Goal: Information Seeking & Learning: Understand process/instructions

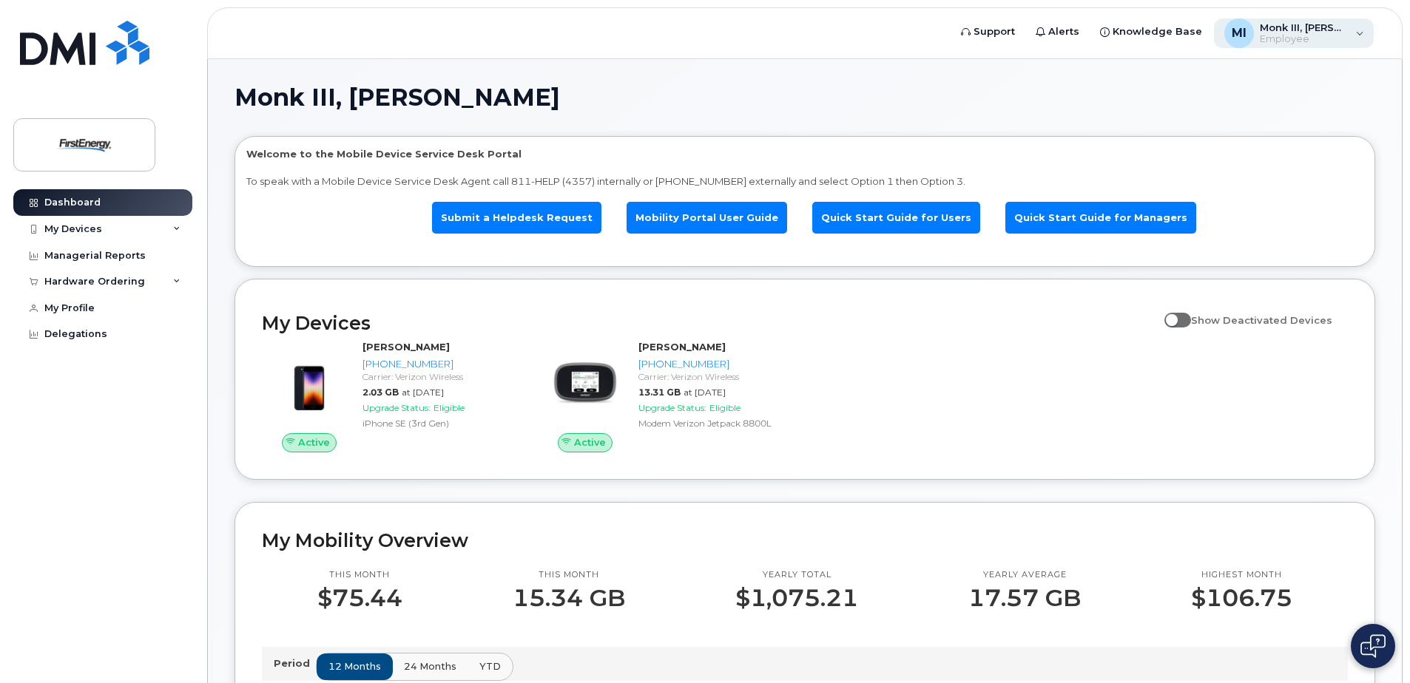
click at [1359, 33] on div "MI Monk III, [PERSON_NAME] Employee" at bounding box center [1294, 33] width 161 height 30
click at [76, 338] on div "Delegations" at bounding box center [75, 334] width 63 height 12
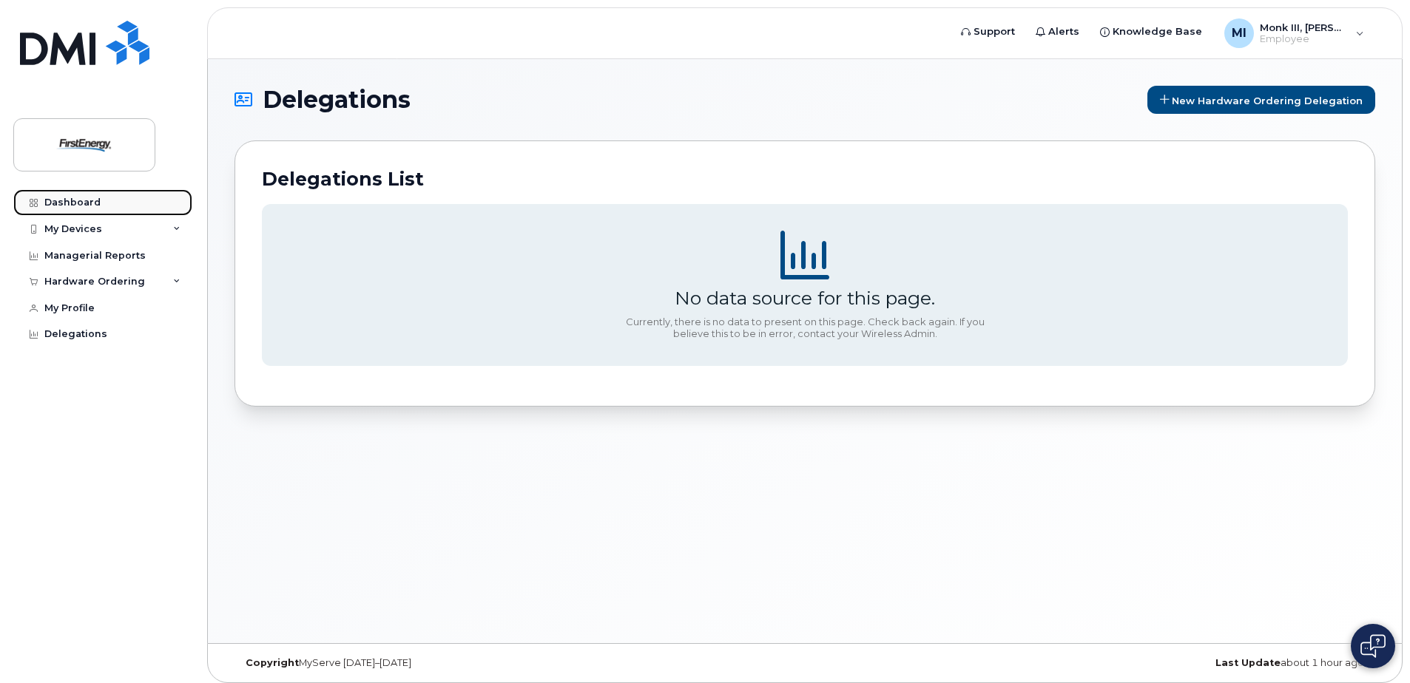
click at [73, 200] on div "Dashboard" at bounding box center [72, 203] width 56 height 12
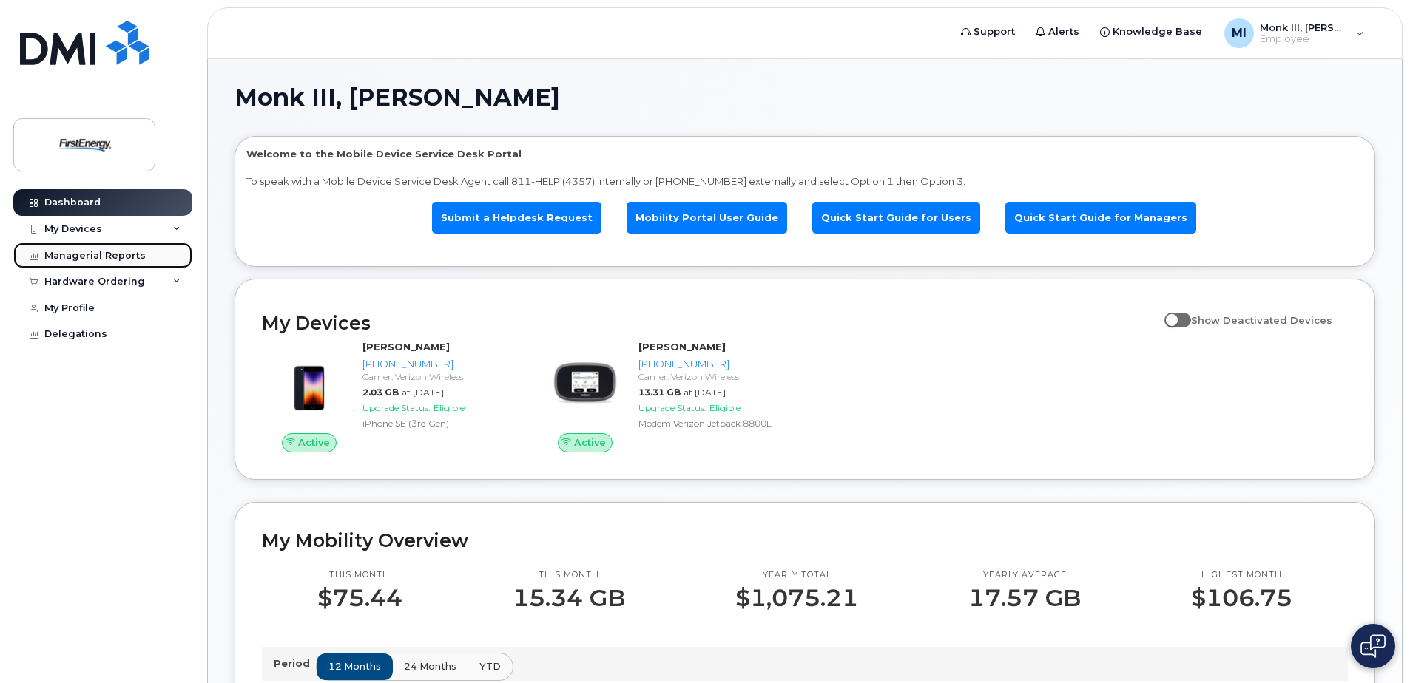
click at [73, 256] on div "Managerial Reports" at bounding box center [94, 256] width 101 height 12
click at [1366, 28] on div "MI Monk III, [PERSON_NAME] Employee" at bounding box center [1294, 33] width 161 height 30
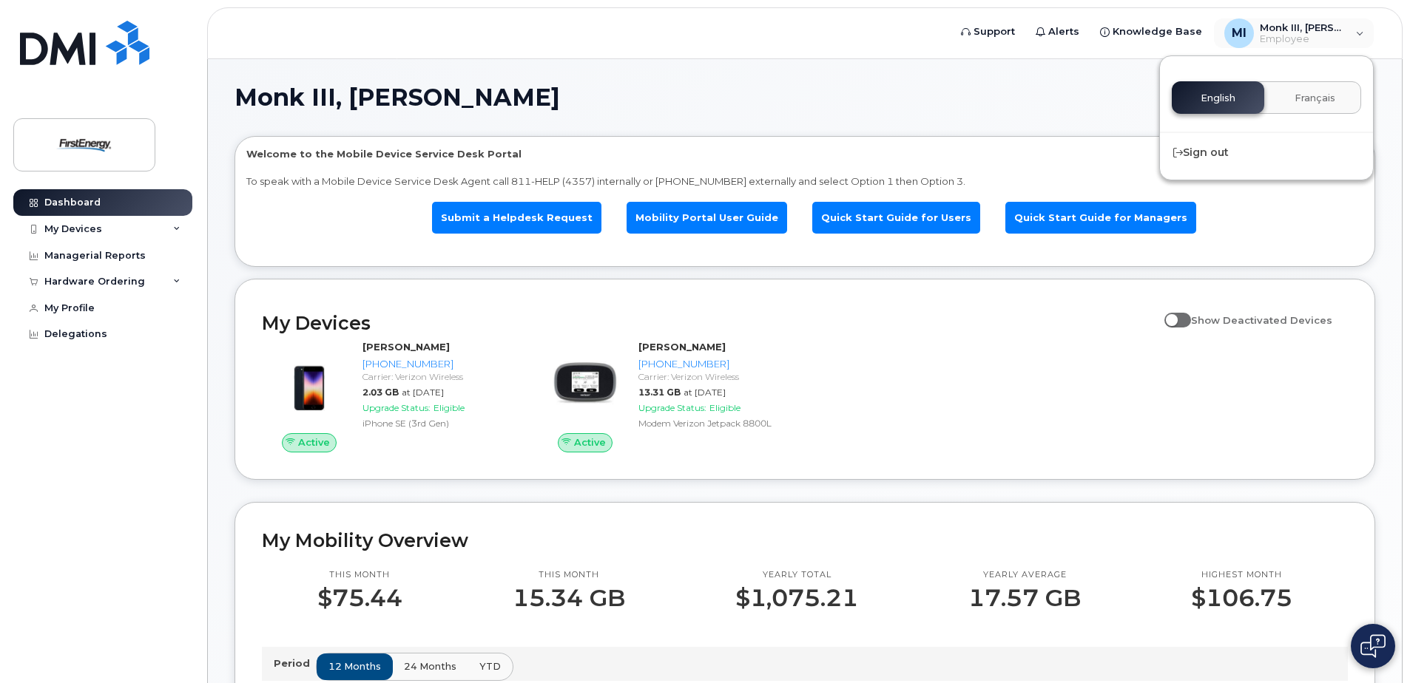
click at [1030, 65] on div "Monk III, [PERSON_NAME] Welcome to the Mobile Device Service Desk Portal To spe…" at bounding box center [805, 694] width 1194 height 1271
click at [175, 282] on icon at bounding box center [176, 281] width 7 height 7
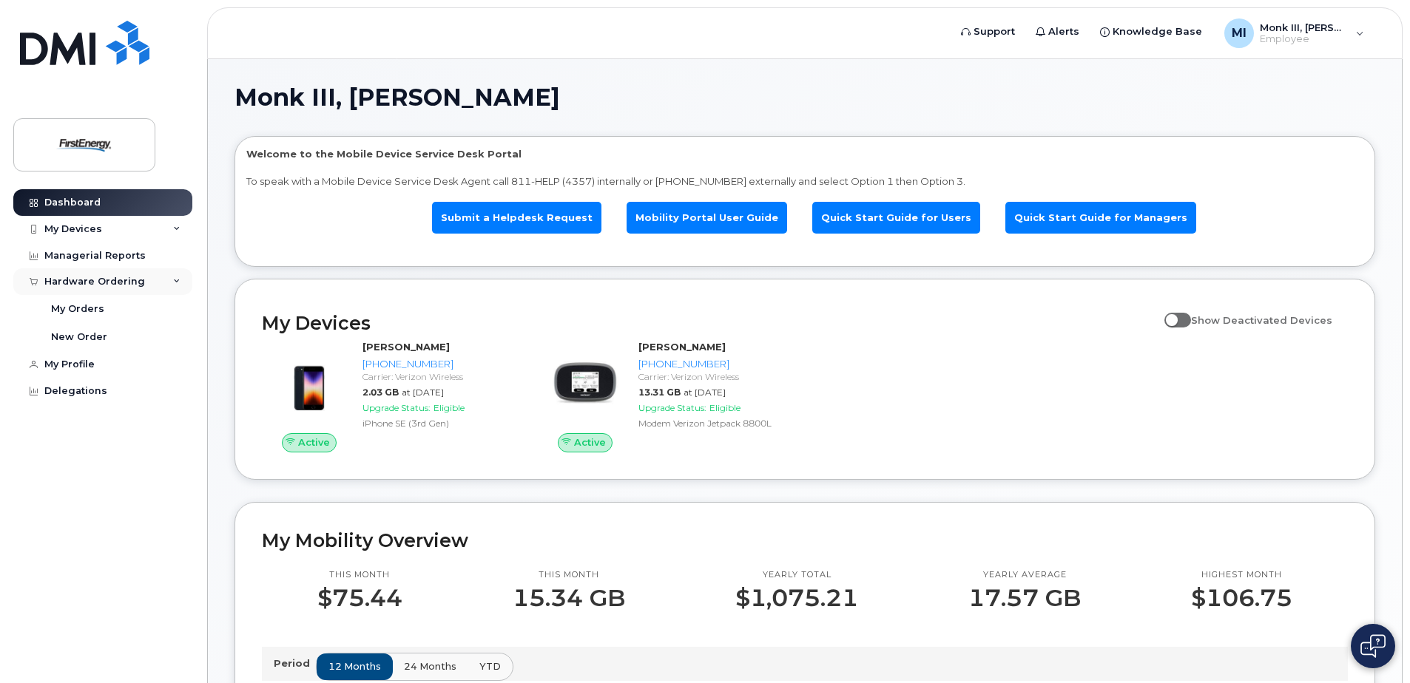
click at [175, 282] on icon at bounding box center [176, 281] width 7 height 7
click at [70, 307] on div "My Profile" at bounding box center [69, 309] width 50 height 12
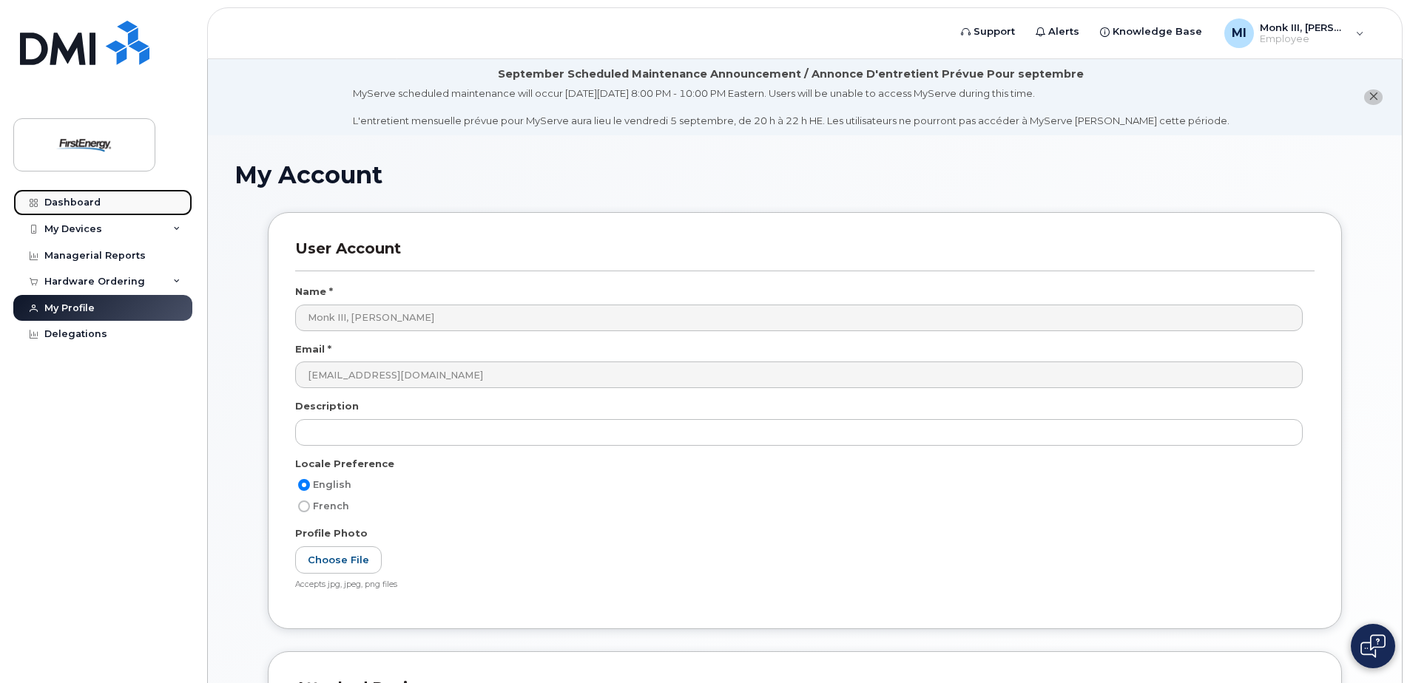
click at [83, 203] on div "Dashboard" at bounding box center [72, 203] width 56 height 12
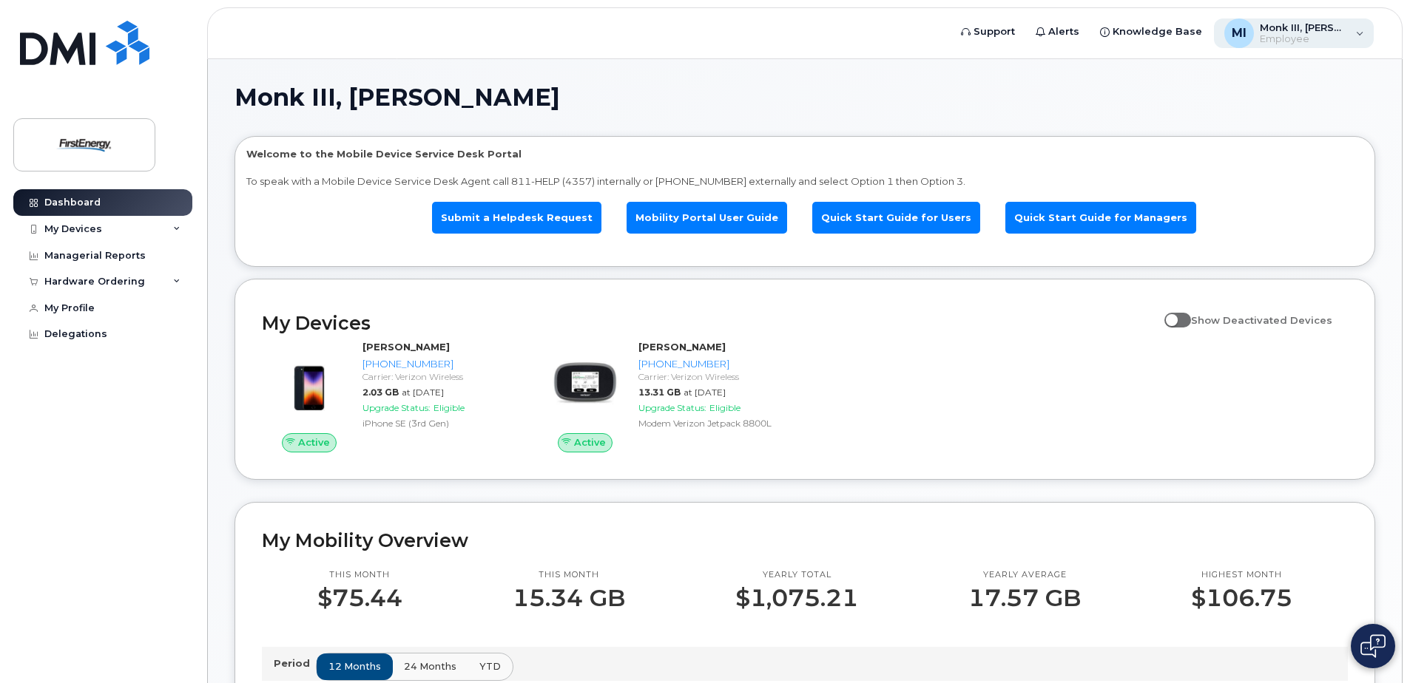
click at [1292, 47] on div "MI Monk III, Richard W Employee" at bounding box center [1294, 33] width 161 height 30
click at [105, 145] on img at bounding box center [84, 145] width 114 height 43
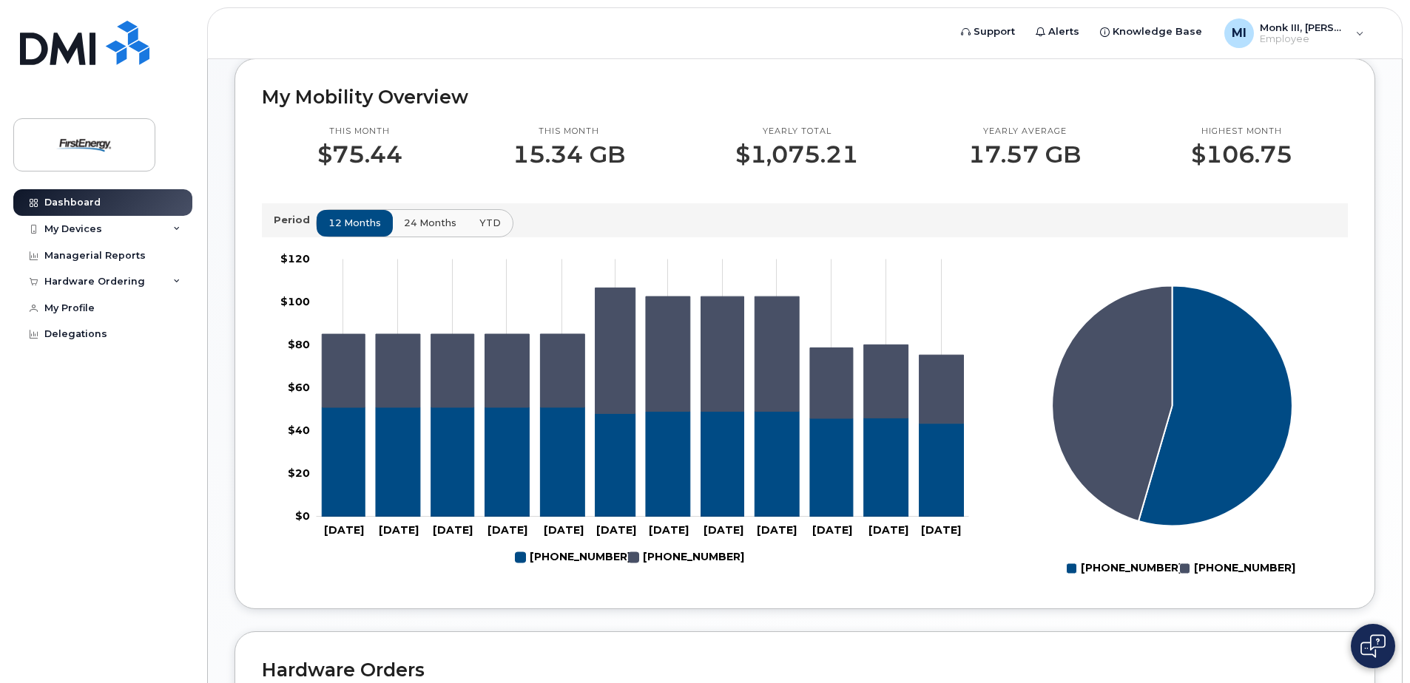
scroll to position [148, 0]
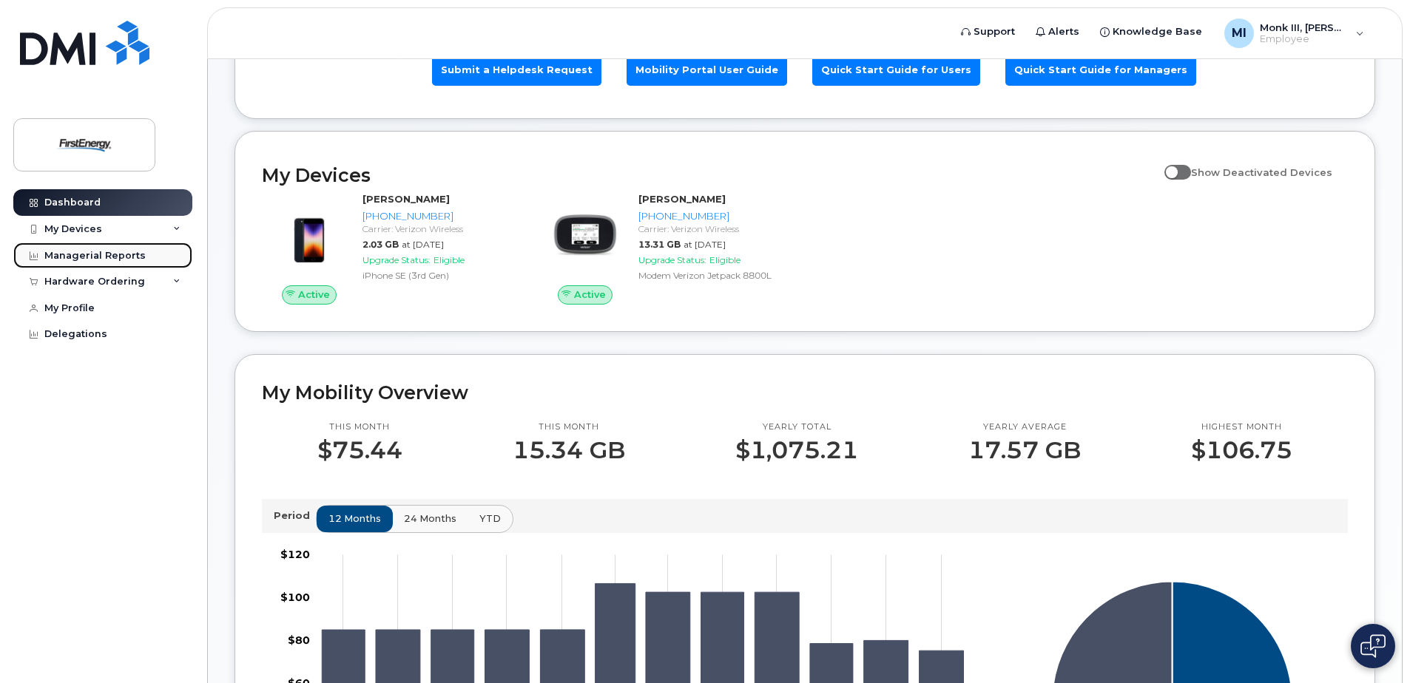
click at [97, 255] on div "Managerial Reports" at bounding box center [94, 256] width 101 height 12
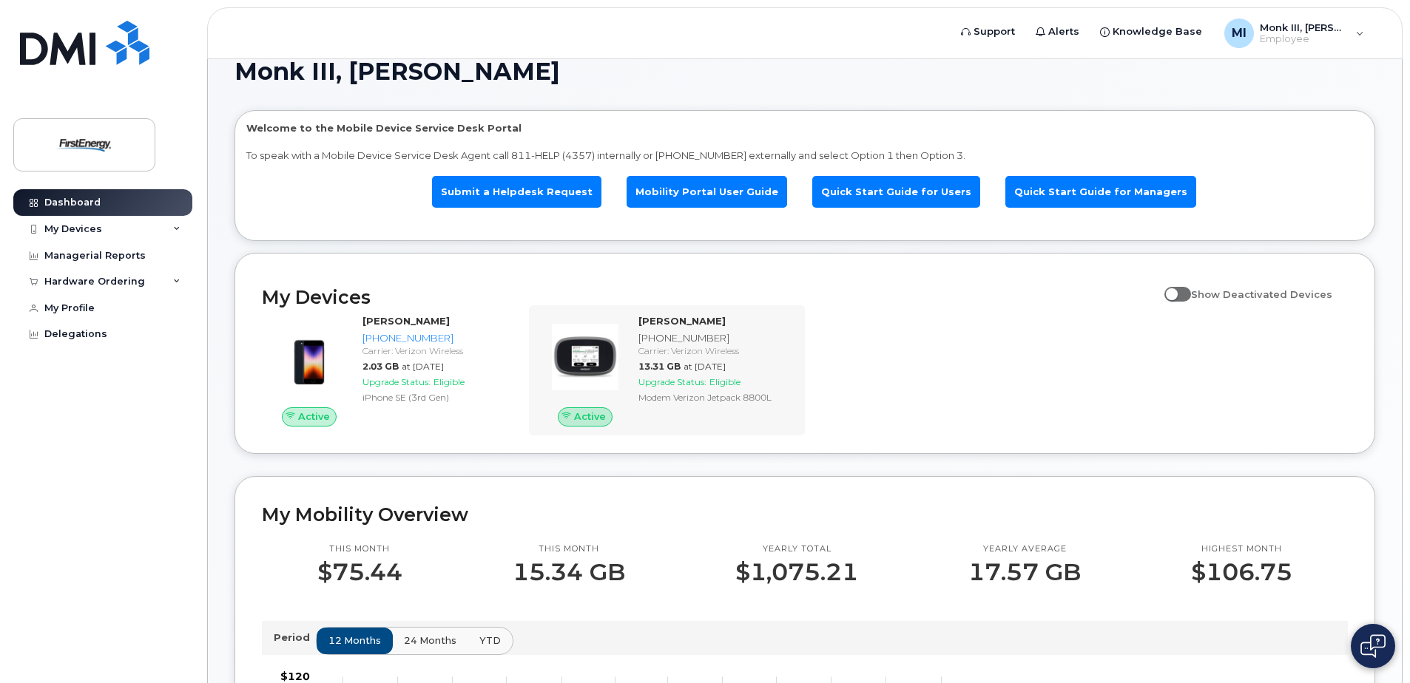
scroll to position [0, 0]
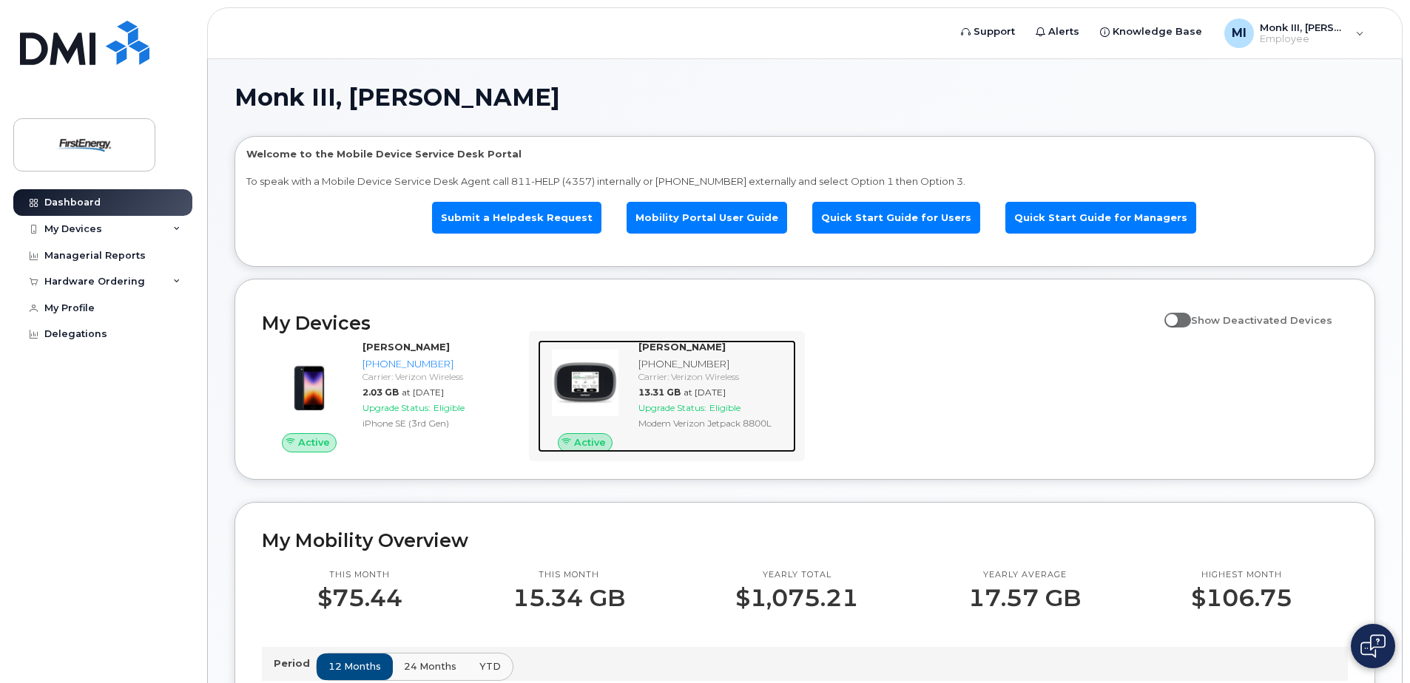
click at [636, 344] on div "RICHARD W MONK III 330-703-7211 Carrier: Verizon Wireless 13.31 GB at Aug 01, 2…" at bounding box center [713, 396] width 163 height 112
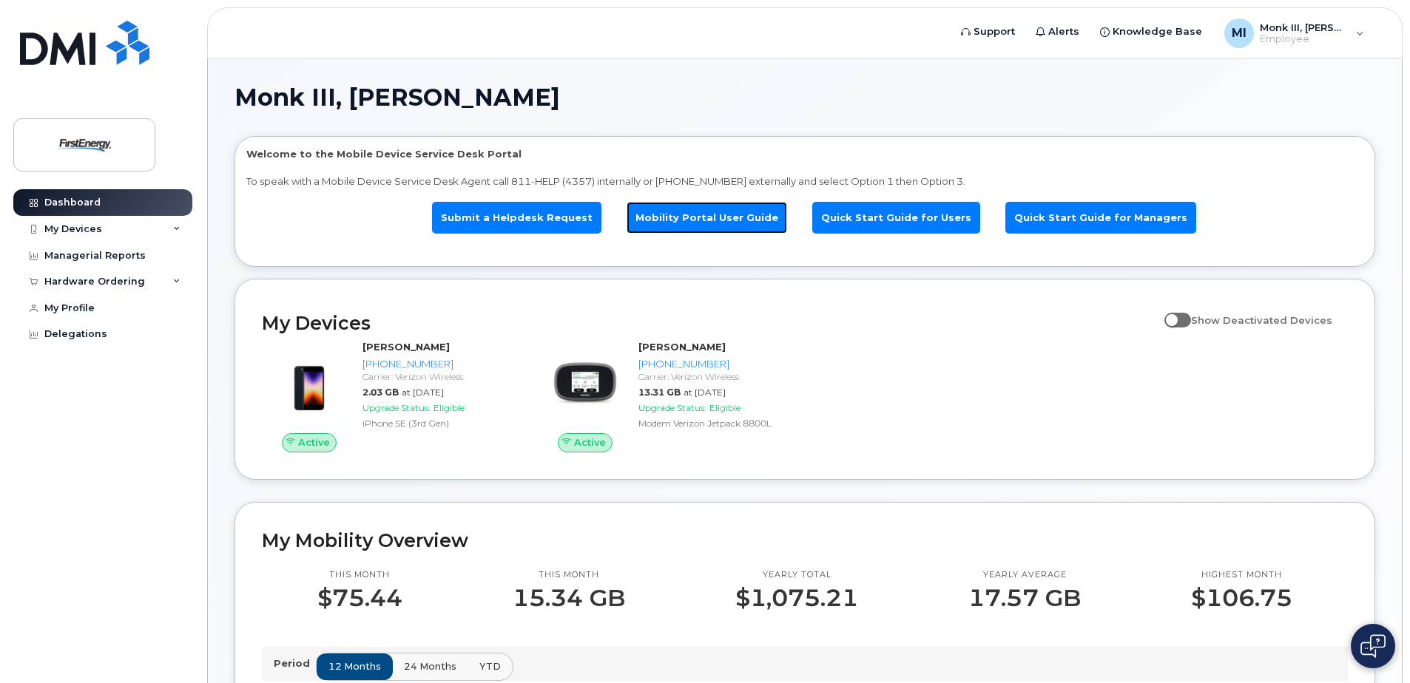
click at [709, 214] on link "Mobility Portal User Guide" at bounding box center [706, 218] width 161 height 32
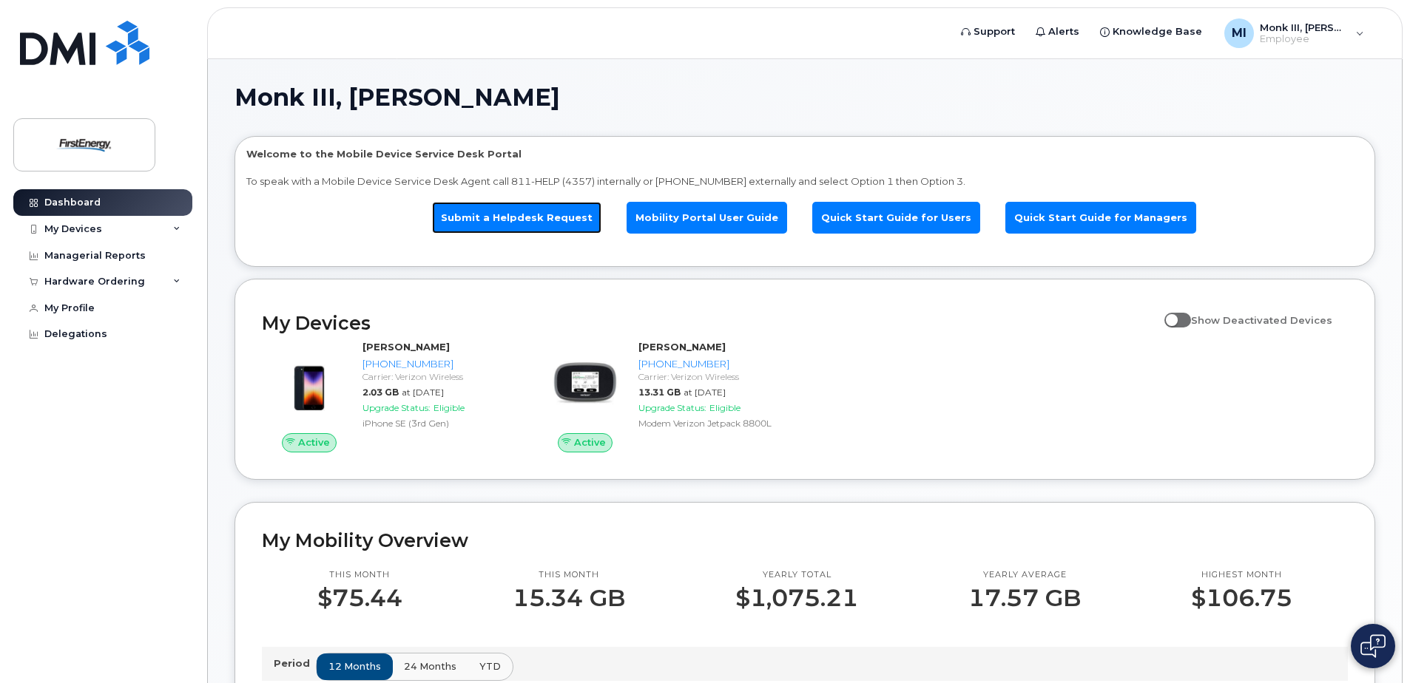
click at [531, 217] on link "Submit a Helpdesk Request" at bounding box center [516, 218] width 169 height 32
click at [542, 210] on link "Submit a Helpdesk Request" at bounding box center [516, 218] width 169 height 32
